Goal: Connect with others: Establish contact or relationships with other users

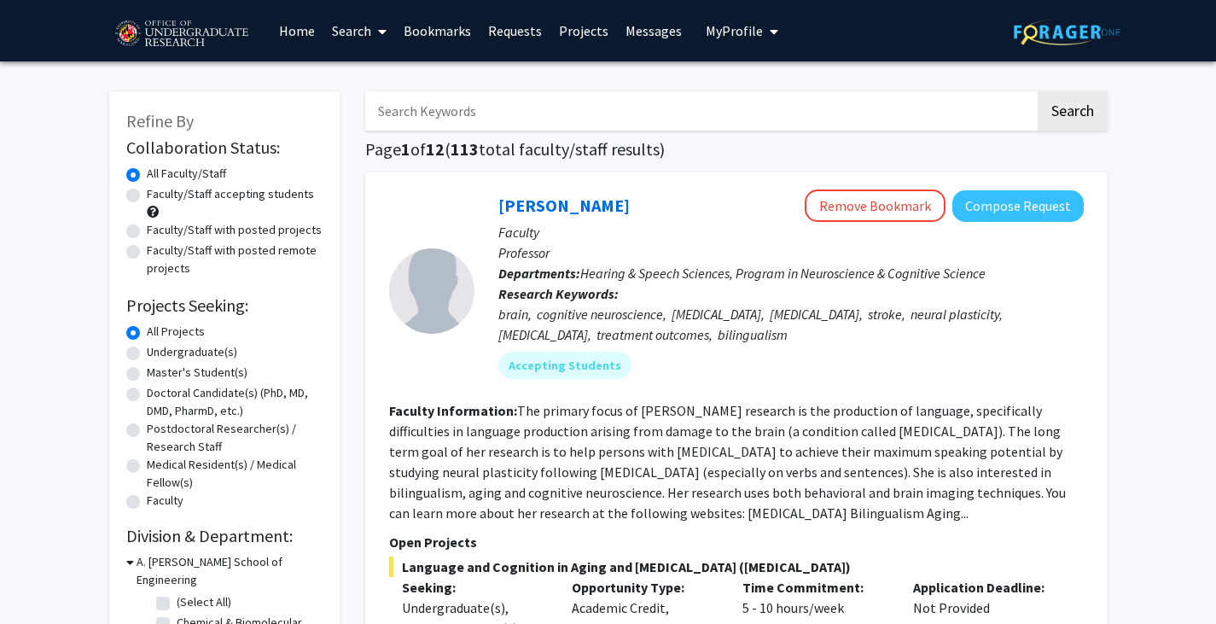
click at [510, 33] on link "Requests" at bounding box center [515, 31] width 71 height 60
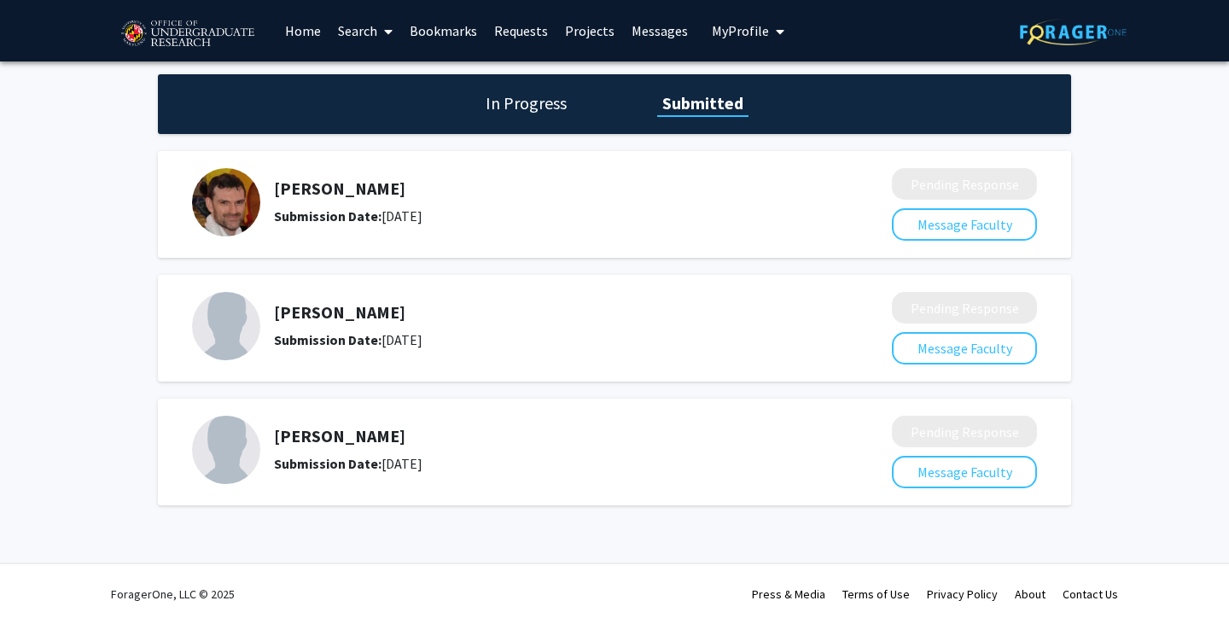
click at [327, 184] on h5 "[PERSON_NAME]" at bounding box center [538, 188] width 528 height 20
click at [994, 220] on button "Message Faculty" at bounding box center [964, 224] width 145 height 32
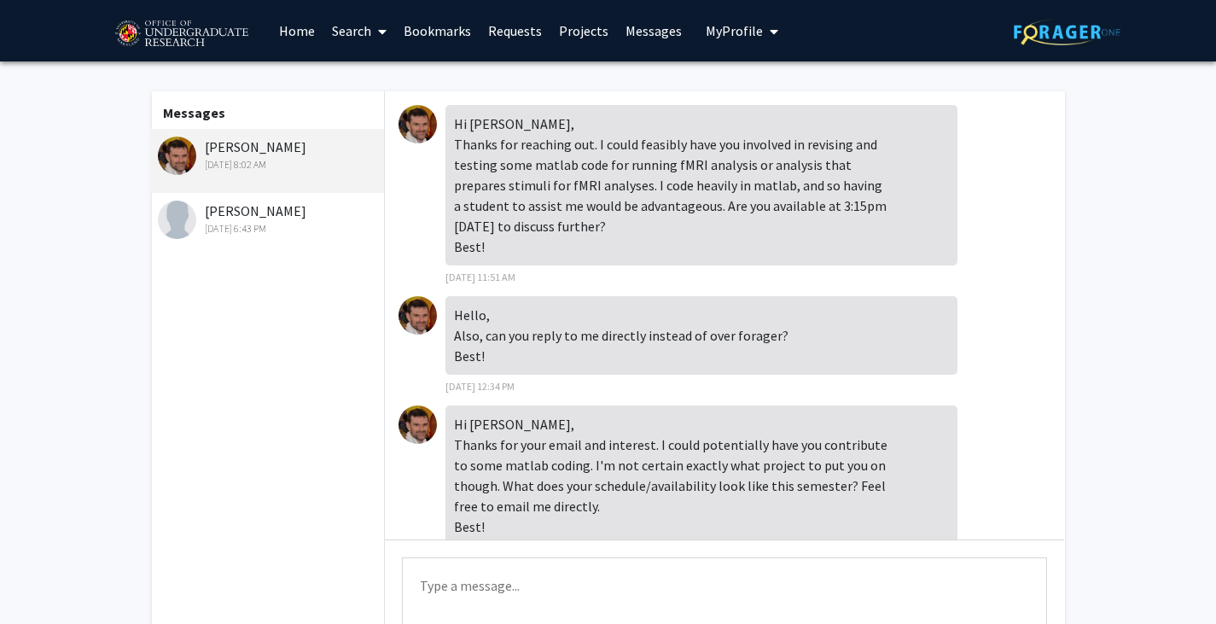
scroll to position [50, 0]
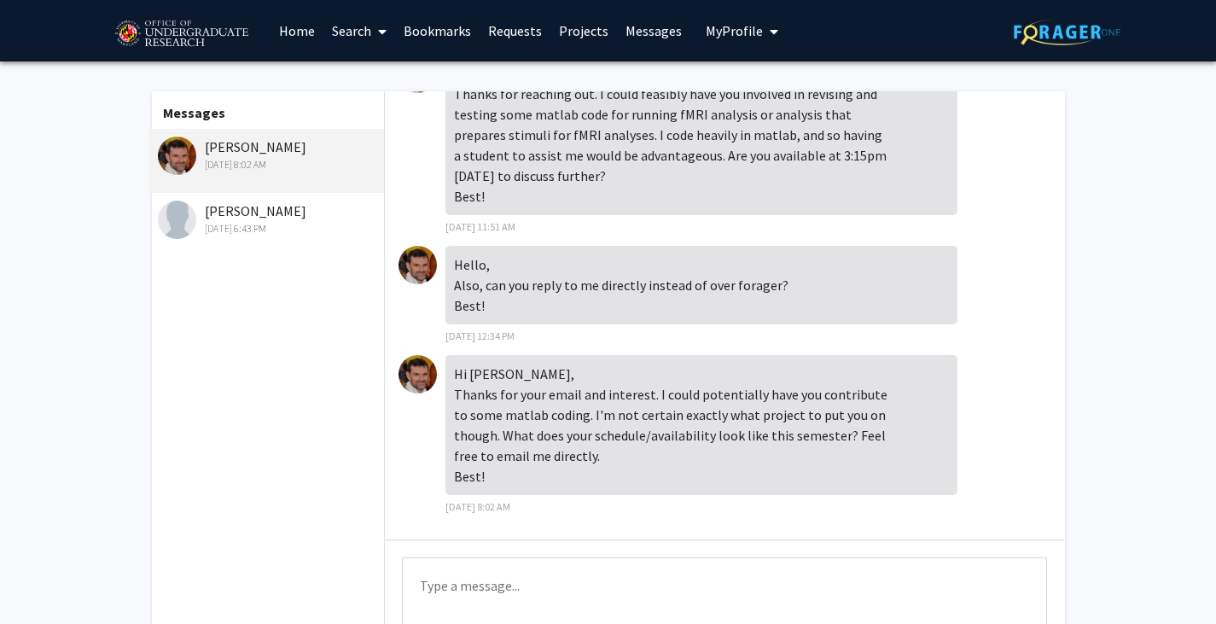
click at [496, 30] on link "Requests" at bounding box center [515, 31] width 71 height 60
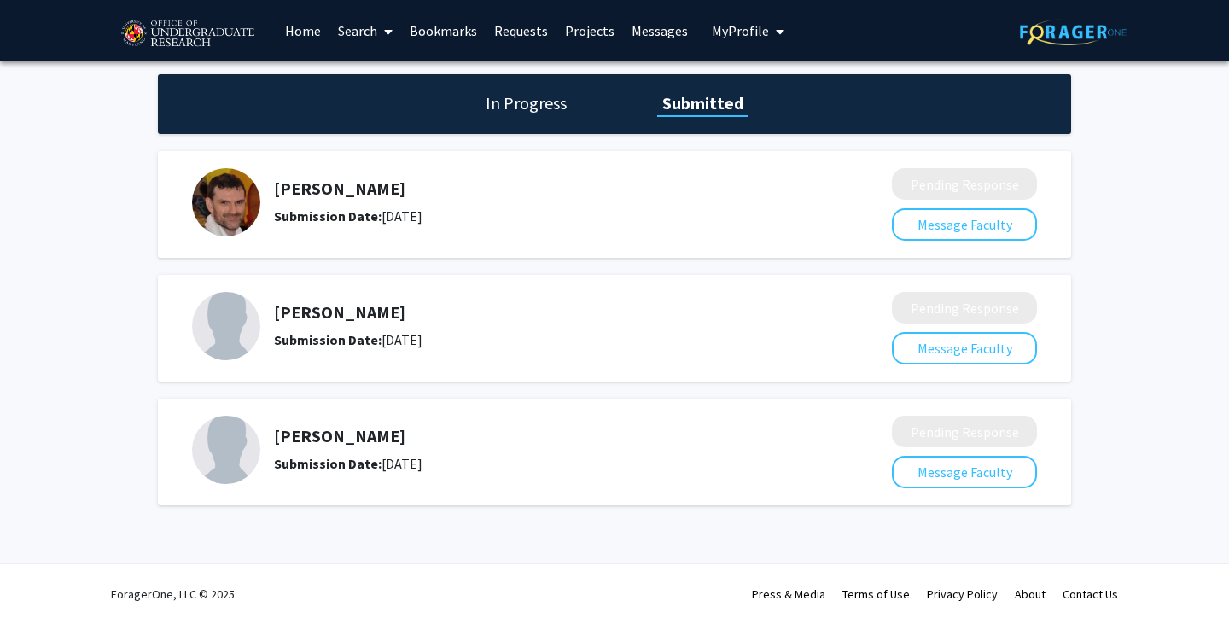
click at [457, 24] on link "Bookmarks" at bounding box center [443, 31] width 85 height 60
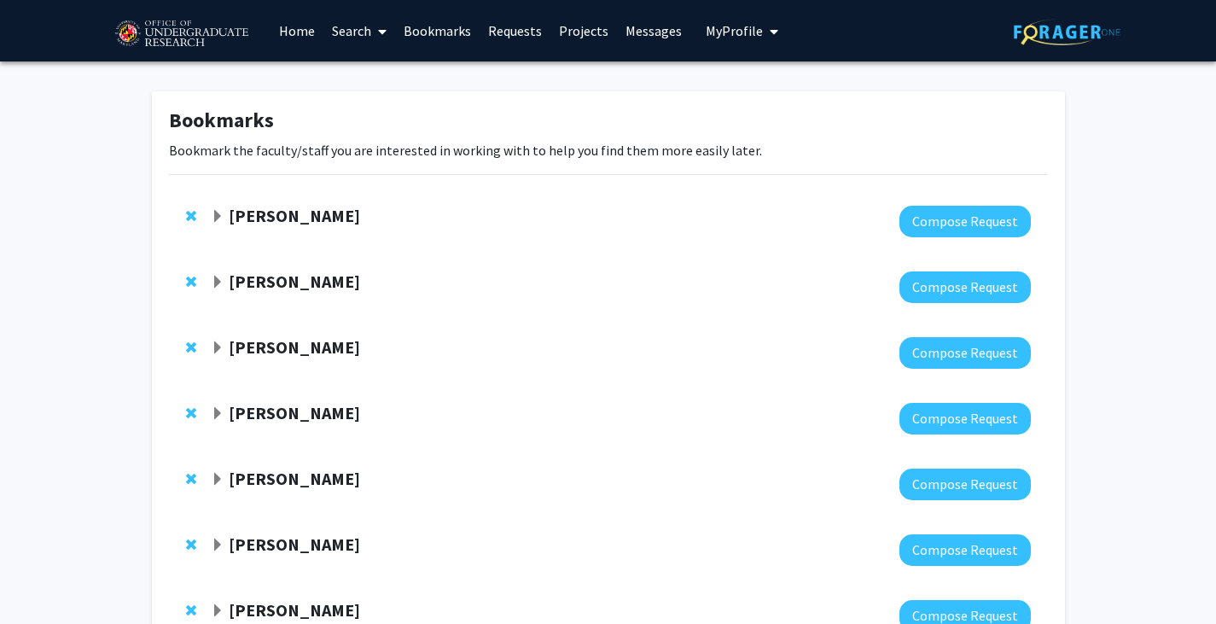
scroll to position [329, 0]
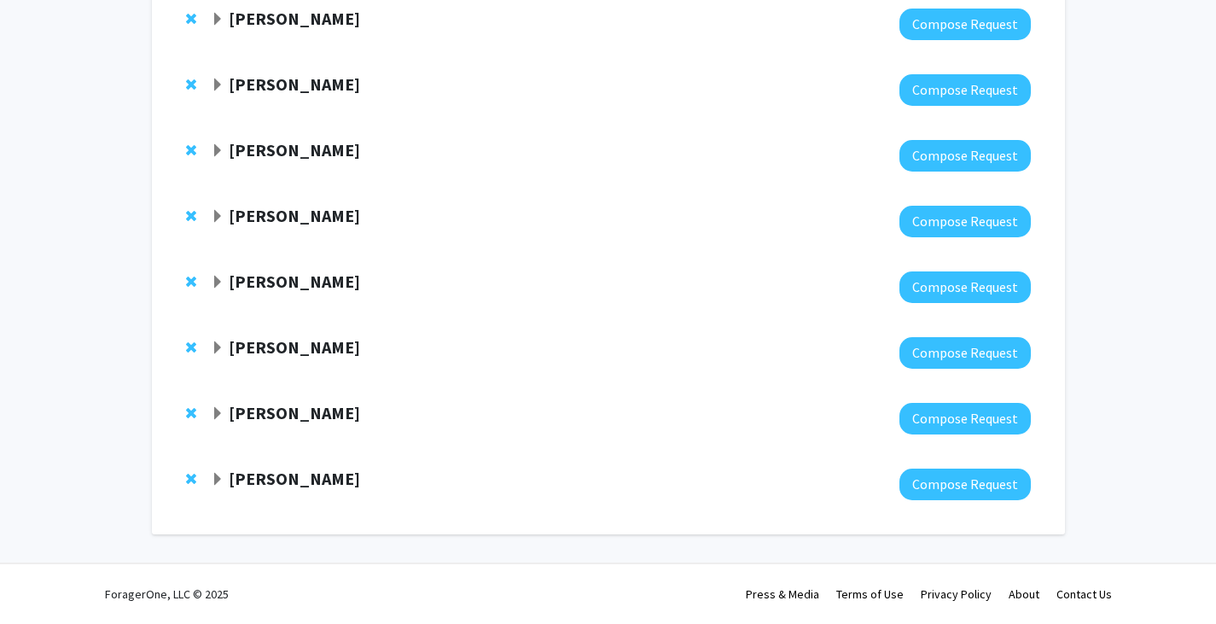
click at [295, 280] on strong "[PERSON_NAME]" at bounding box center [294, 281] width 131 height 21
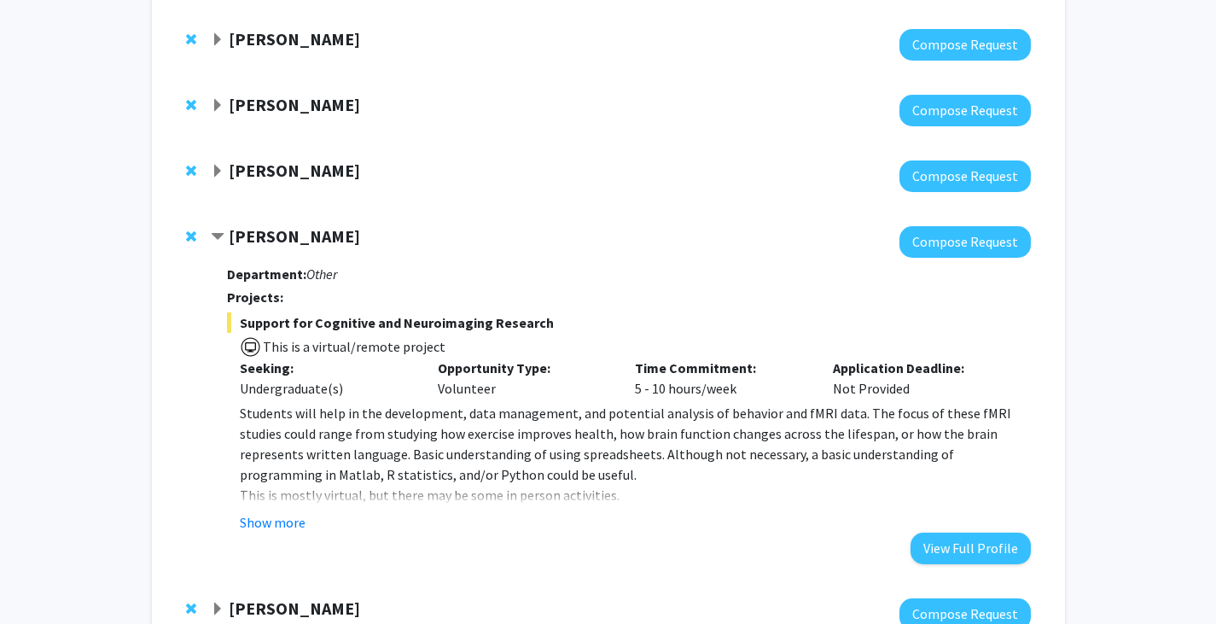
scroll to position [375, 0]
click at [302, 515] on button "Show more" at bounding box center [273, 521] width 66 height 20
